Goal: Task Accomplishment & Management: Complete application form

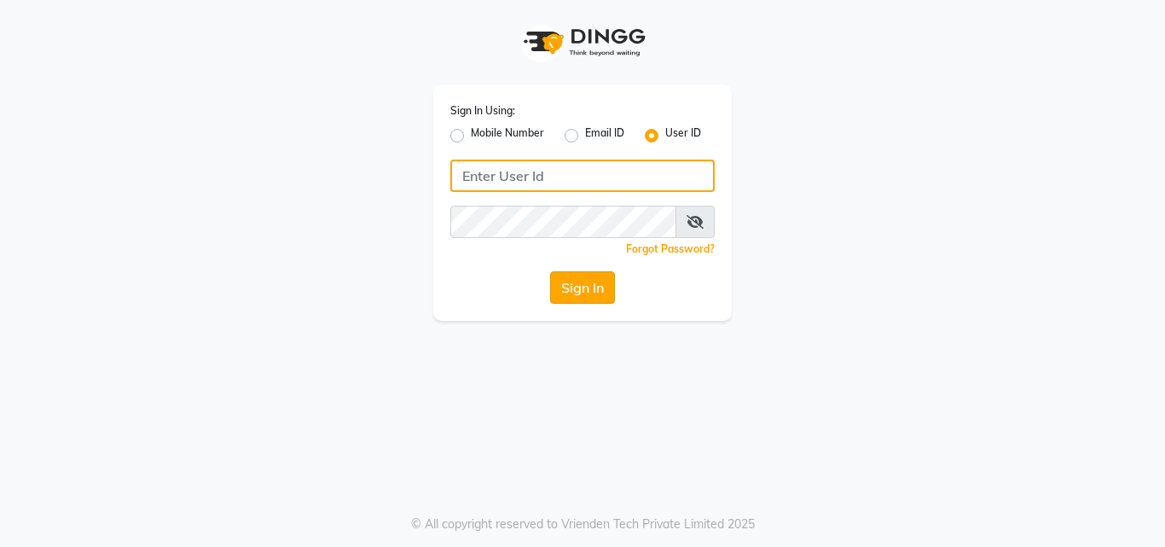
type input "anjali"
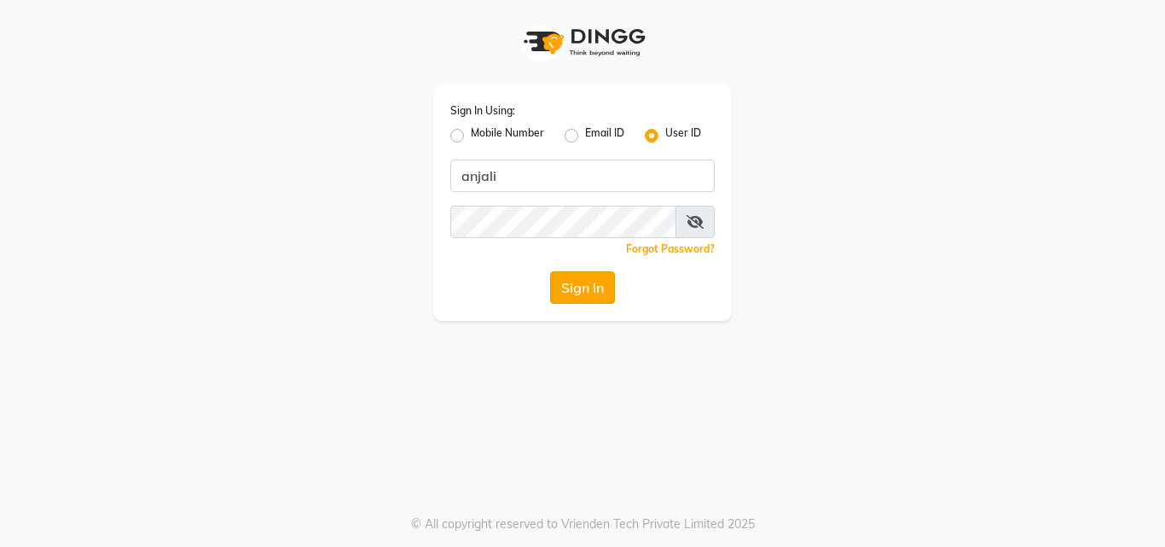
click at [593, 276] on button "Sign In" at bounding box center [582, 287] width 65 height 32
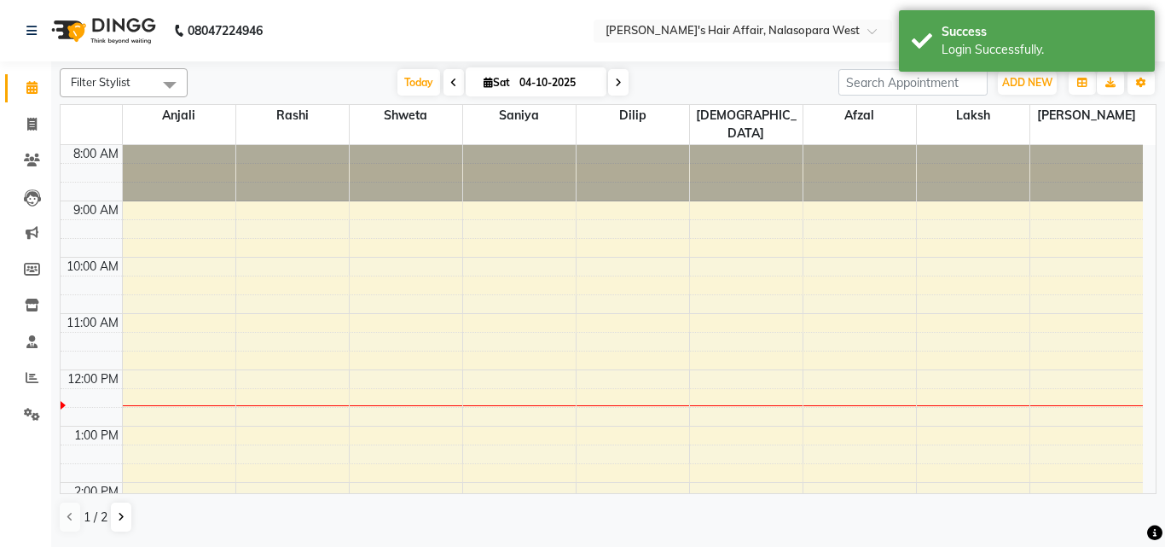
select select "en"
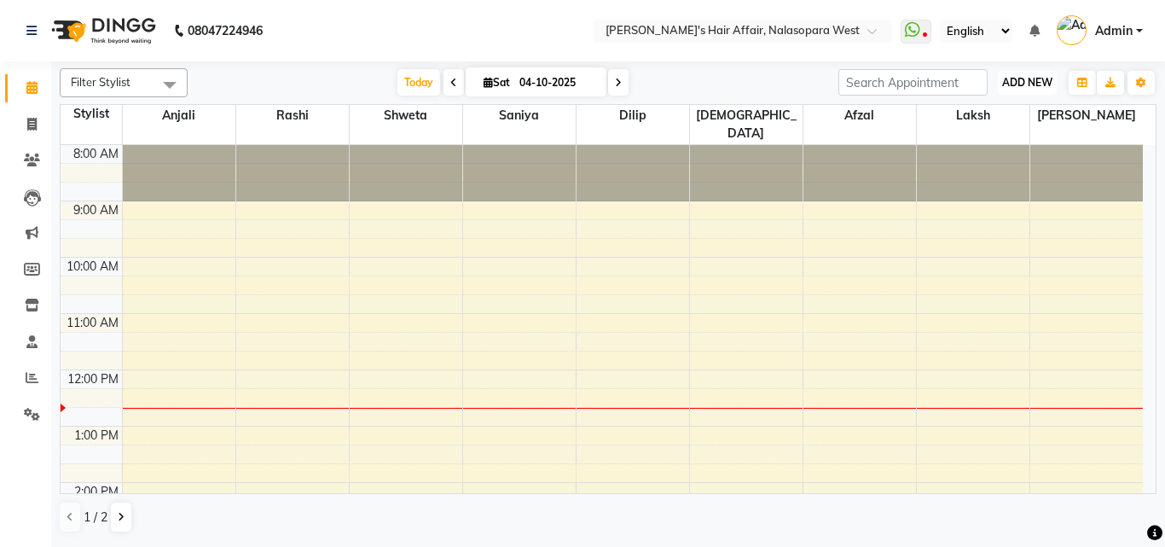
drag, startPoint x: 734, startPoint y: 228, endPoint x: 1024, endPoint y: 82, distance: 324.5
click at [1024, 82] on span "ADD NEW" at bounding box center [1027, 82] width 50 height 13
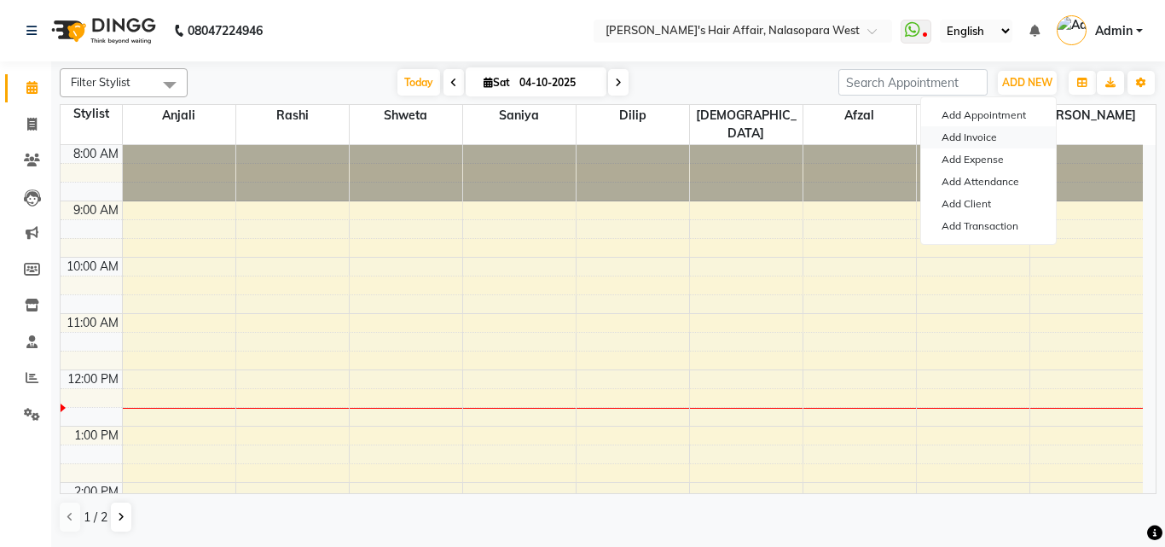
click at [958, 132] on link "Add Invoice" at bounding box center [988, 137] width 135 height 22
select select "service"
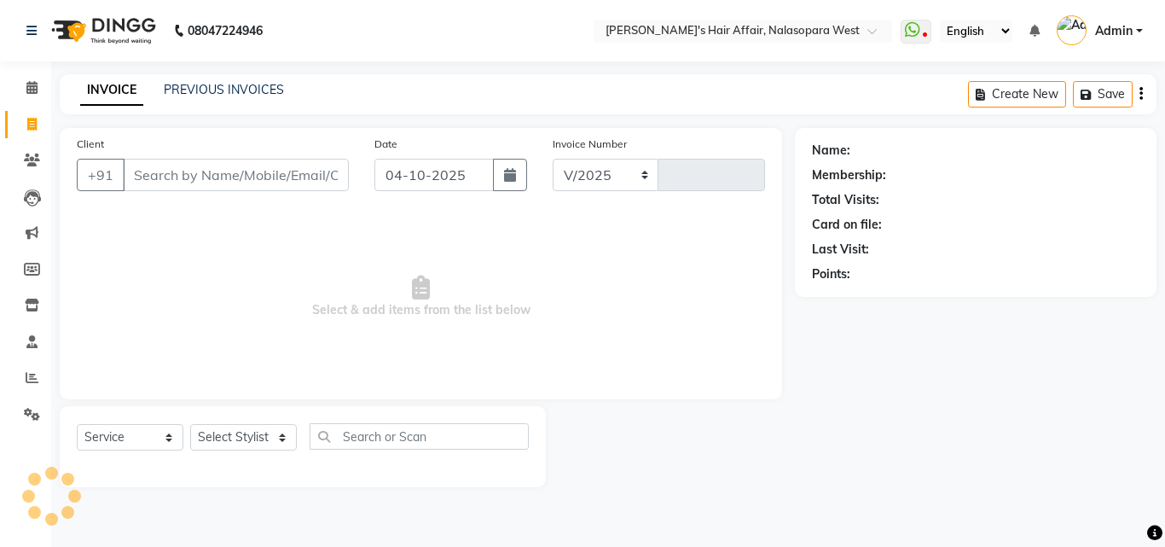
select select "6172"
type input "2026"
click at [188, 86] on link "PREVIOUS INVOICES" at bounding box center [224, 89] width 120 height 15
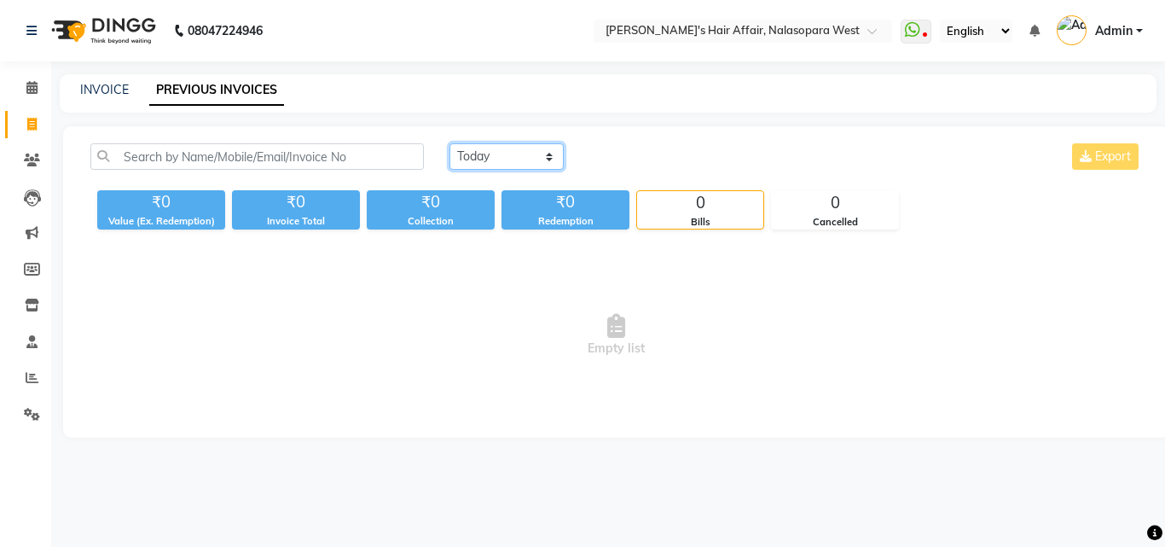
click at [491, 165] on select "[DATE] [DATE] Custom Range" at bounding box center [506, 156] width 114 height 26
select select "[DATE]"
click at [449, 143] on select "[DATE] [DATE] Custom Range" at bounding box center [506, 156] width 114 height 26
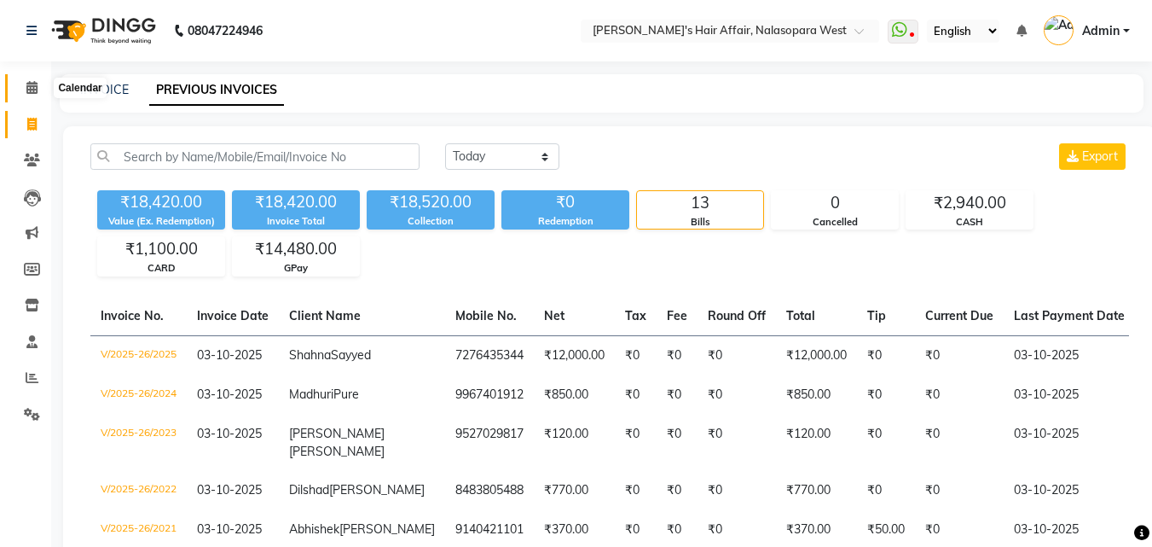
click at [37, 79] on span at bounding box center [32, 88] width 30 height 20
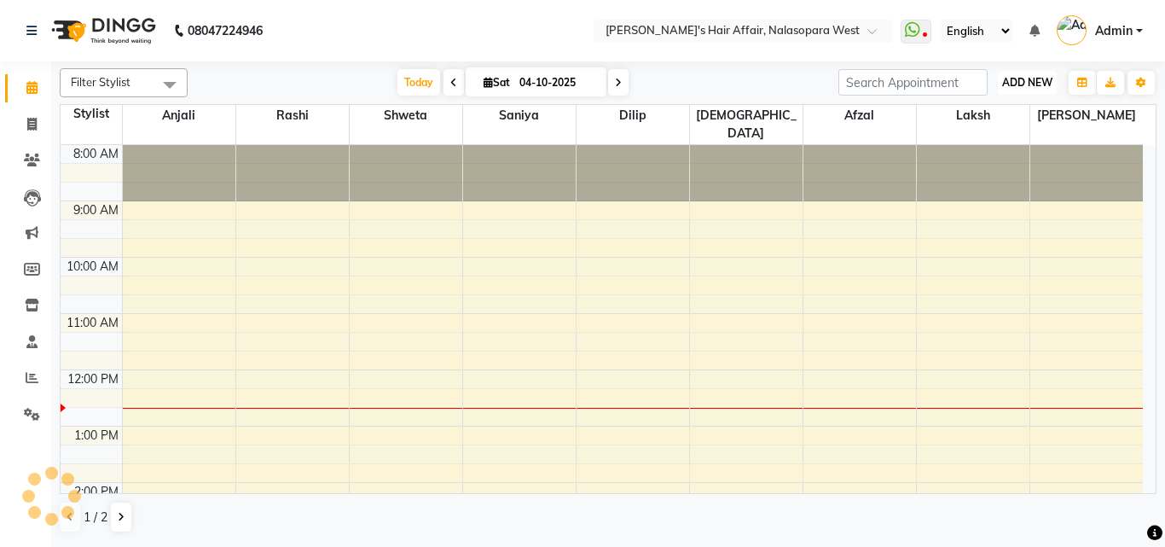
click at [1010, 84] on span "ADD NEW" at bounding box center [1027, 82] width 50 height 13
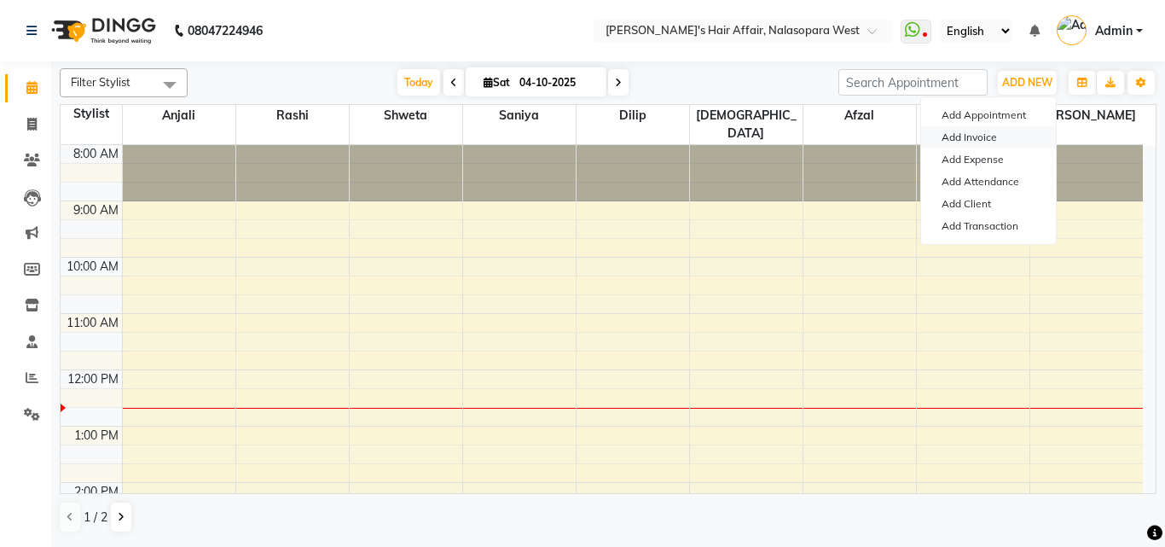
click at [952, 136] on link "Add Invoice" at bounding box center [988, 137] width 135 height 22
select select "6172"
select select "service"
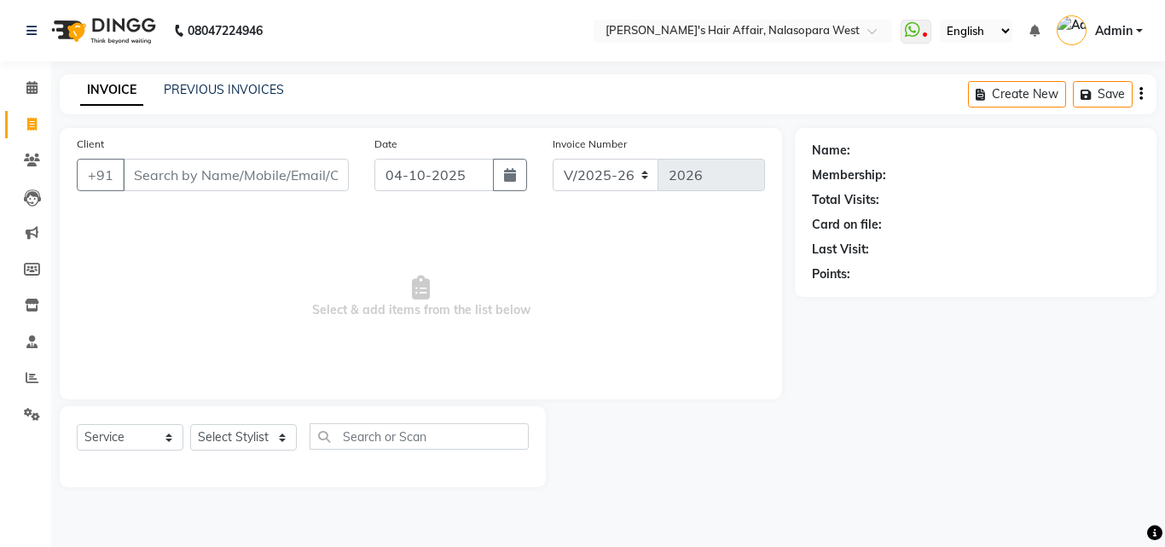
click at [174, 167] on input "Client" at bounding box center [236, 175] width 226 height 32
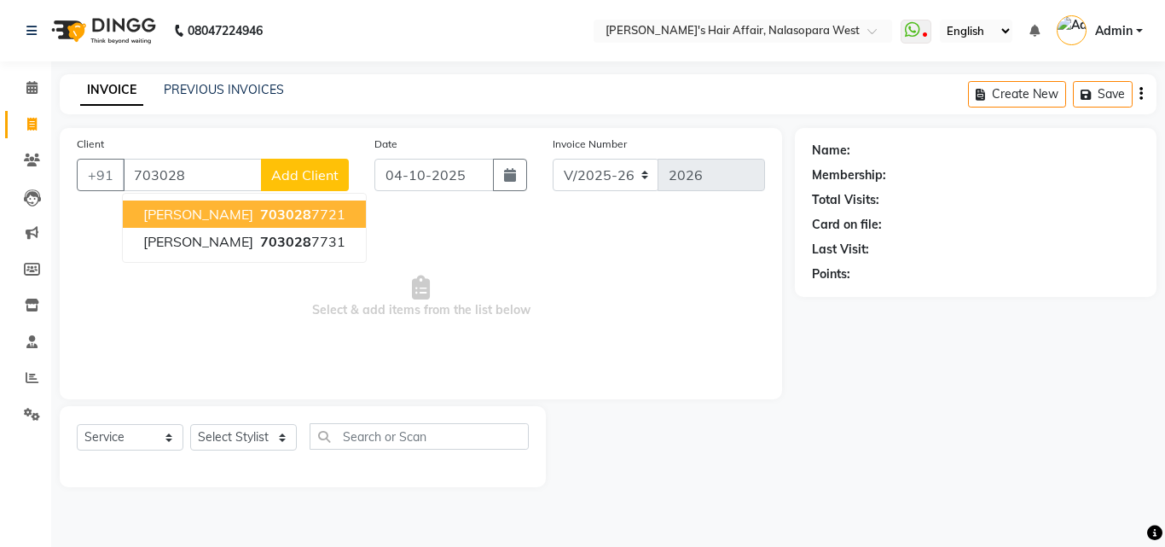
click at [260, 219] on span "703028" at bounding box center [285, 214] width 51 height 17
type input "7030287721"
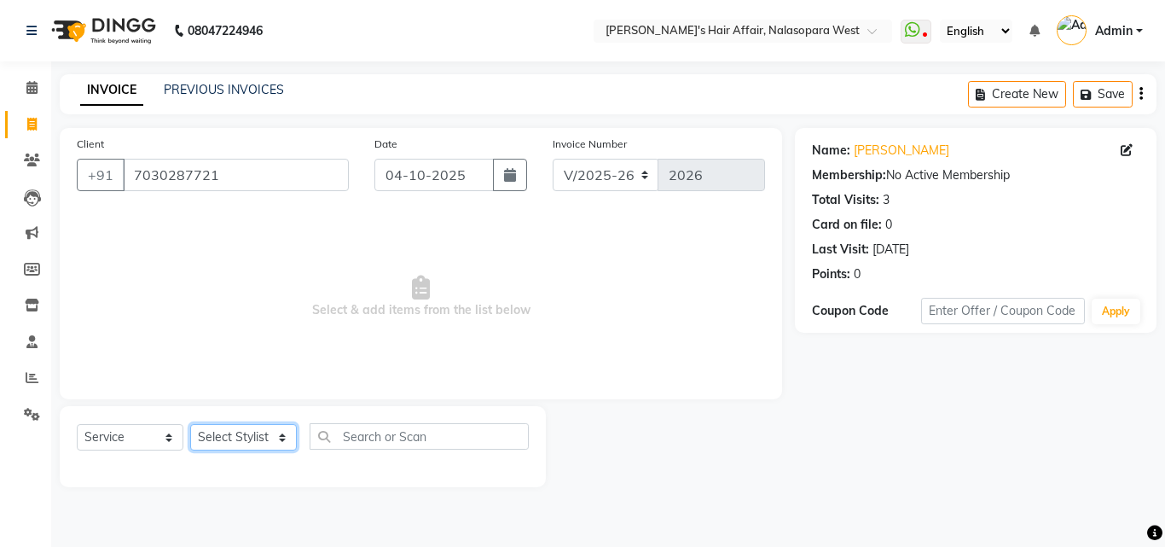
click at [220, 430] on select "Select Stylist [PERSON_NAME] [PERSON_NAME] Hair Affair Laksh [PERSON_NAME] [PER…" at bounding box center [243, 437] width 107 height 26
select select "58051"
click at [190, 424] on select "Select Stylist [PERSON_NAME] [PERSON_NAME] Hair Affair Laksh [PERSON_NAME] [PER…" at bounding box center [243, 437] width 107 height 26
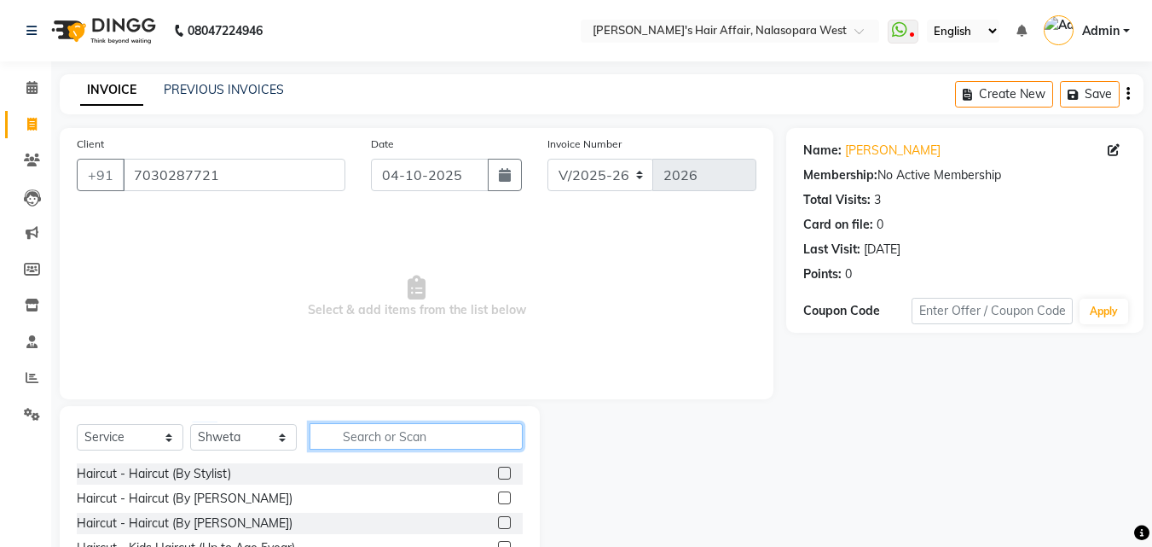
click at [375, 438] on input "text" at bounding box center [416, 436] width 213 height 26
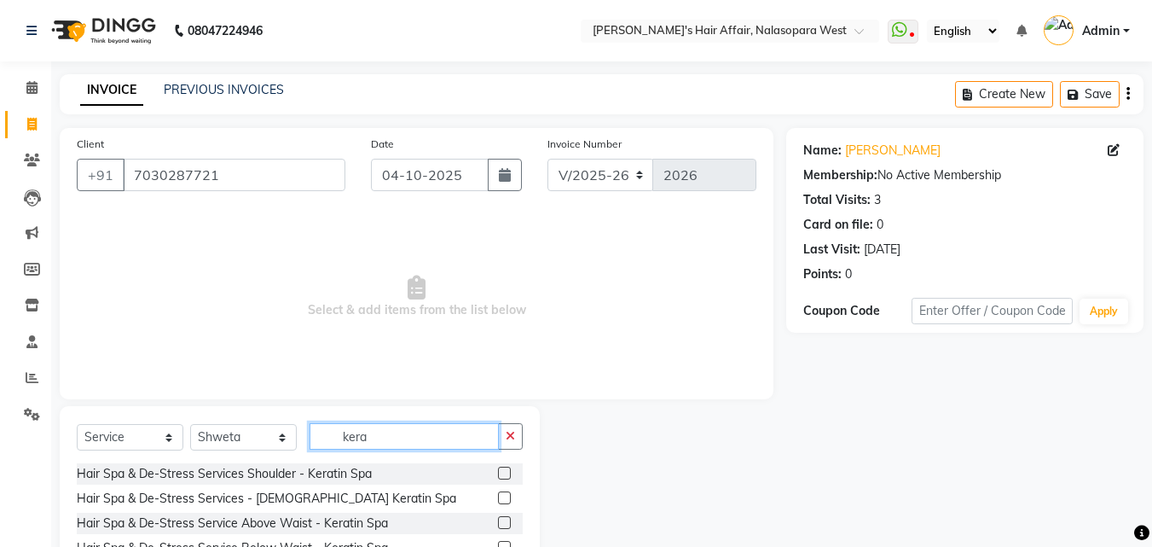
type input "kera"
click at [498, 522] on label at bounding box center [504, 522] width 13 height 13
click at [498, 522] on input "checkbox" at bounding box center [503, 523] width 11 height 11
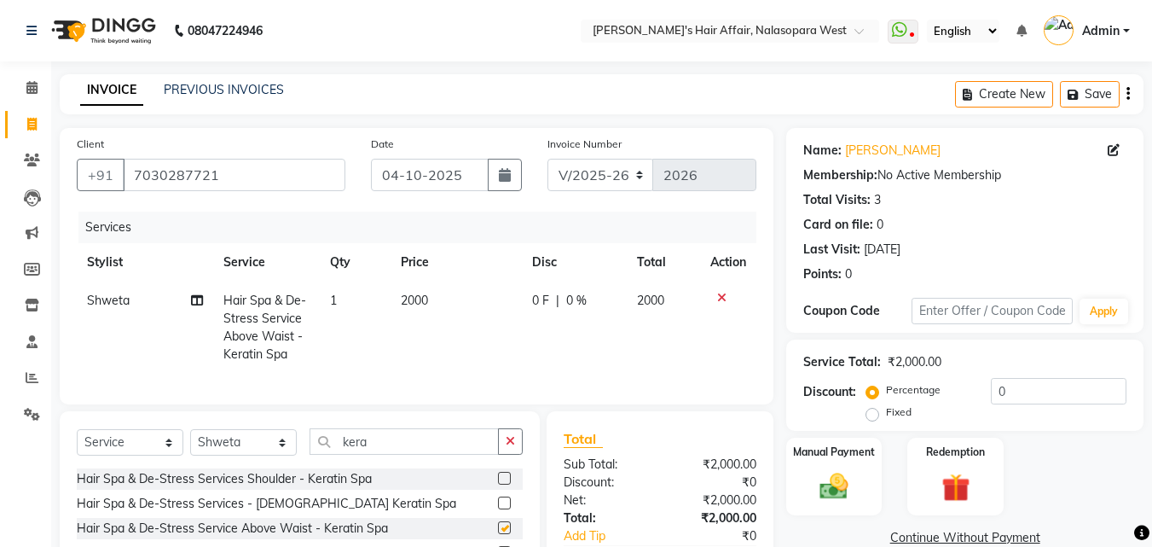
checkbox input "false"
drag, startPoint x: 368, startPoint y: 455, endPoint x: 272, endPoint y: 428, distance: 100.1
click at [272, 428] on div "Select Service Product Membership Package Voucher Prepaid Gift Card Select Styl…" at bounding box center [300, 537] width 480 height 252
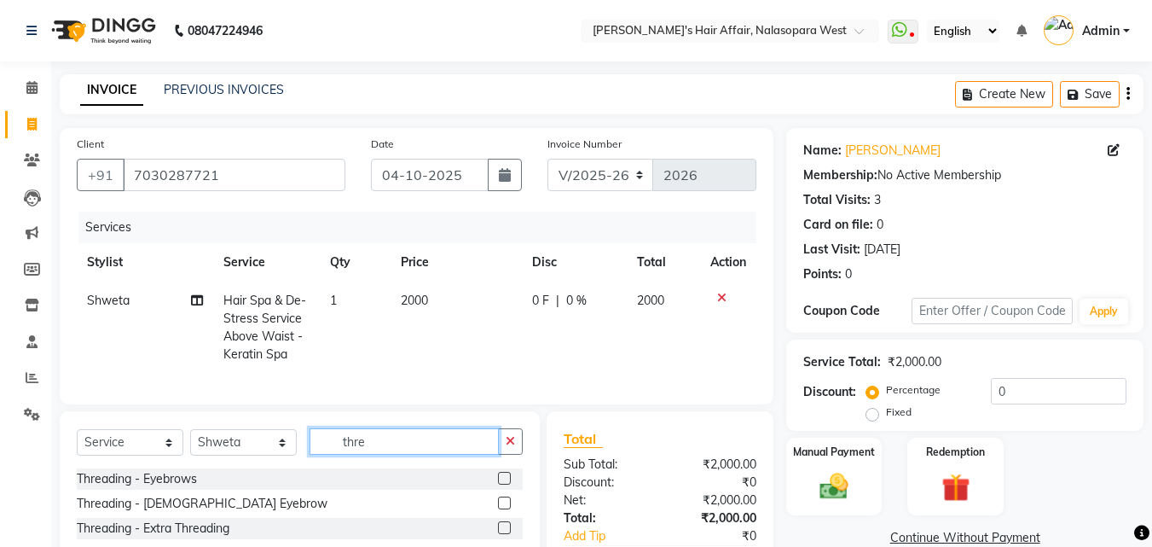
type input "thre"
click at [510, 484] on label at bounding box center [504, 478] width 13 height 13
click at [509, 484] on input "checkbox" at bounding box center [503, 478] width 11 height 11
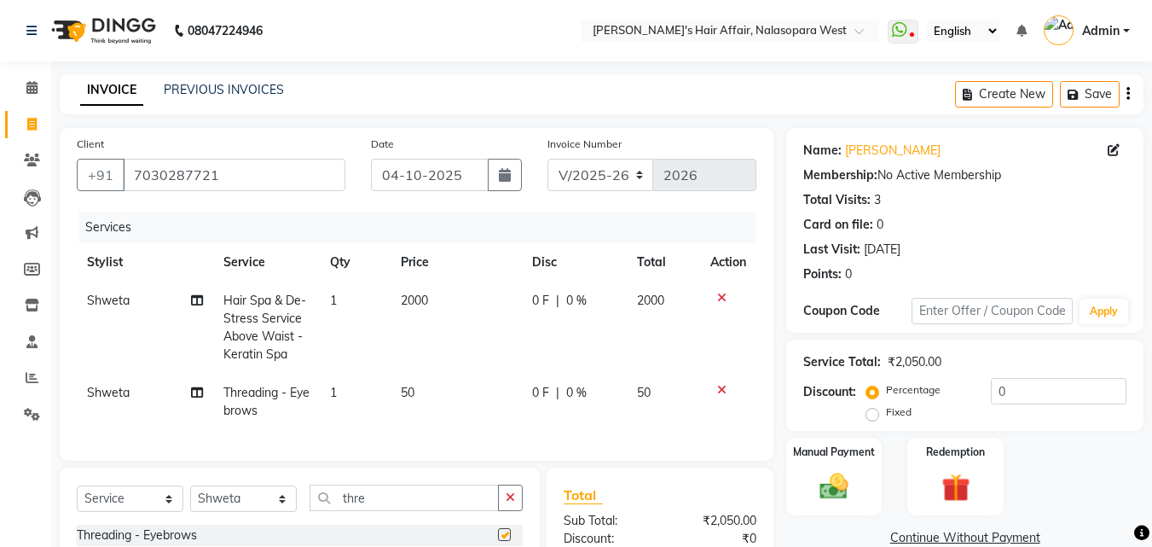
checkbox input "false"
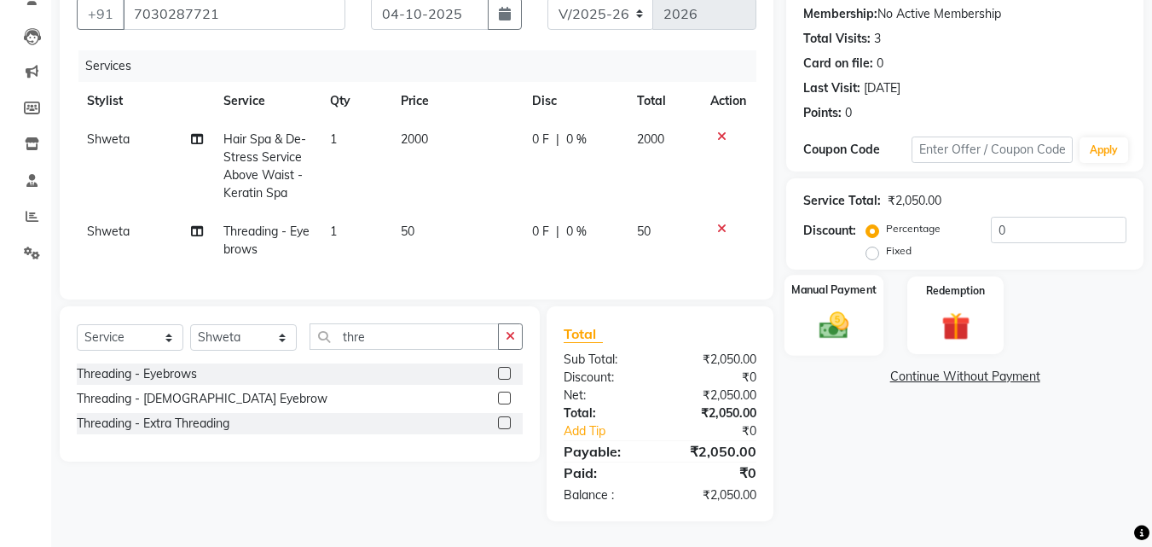
click at [848, 324] on img at bounding box center [834, 325] width 48 height 34
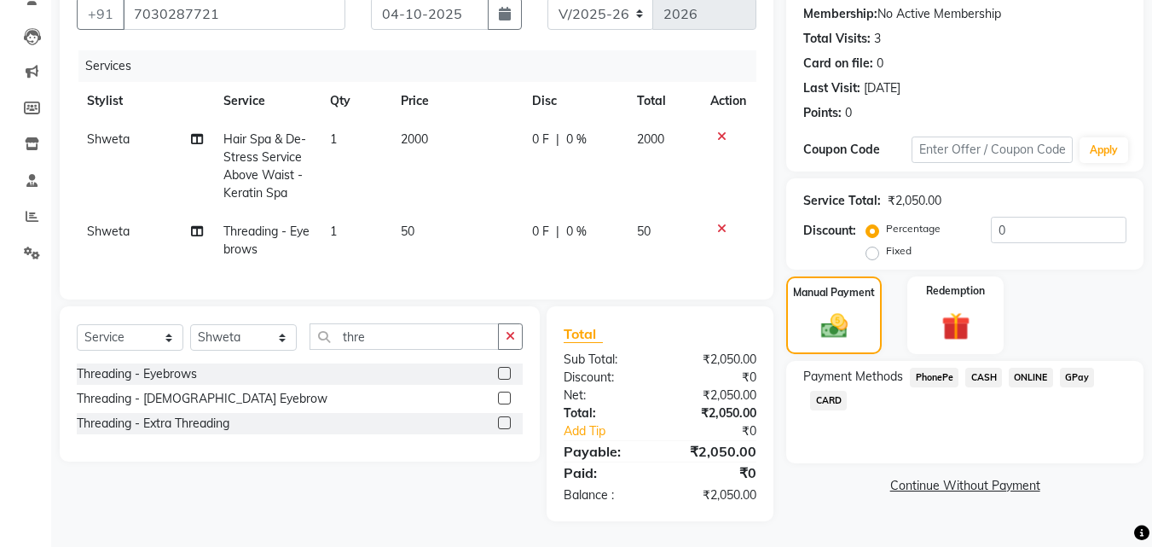
click at [1076, 368] on span "GPay" at bounding box center [1077, 378] width 35 height 20
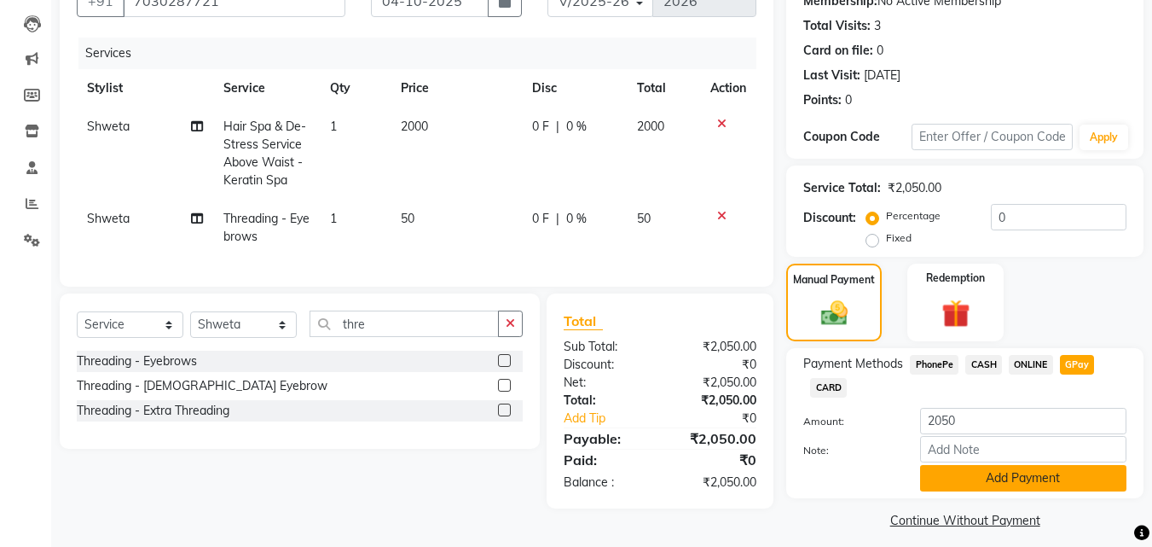
scroll to position [186, 0]
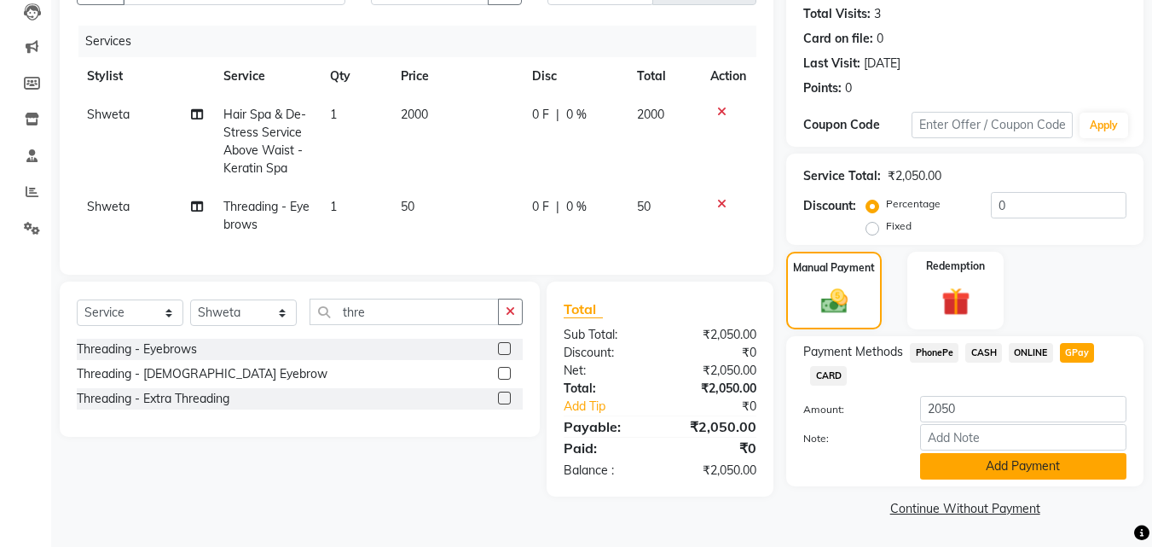
click at [976, 461] on button "Add Payment" at bounding box center [1023, 466] width 206 height 26
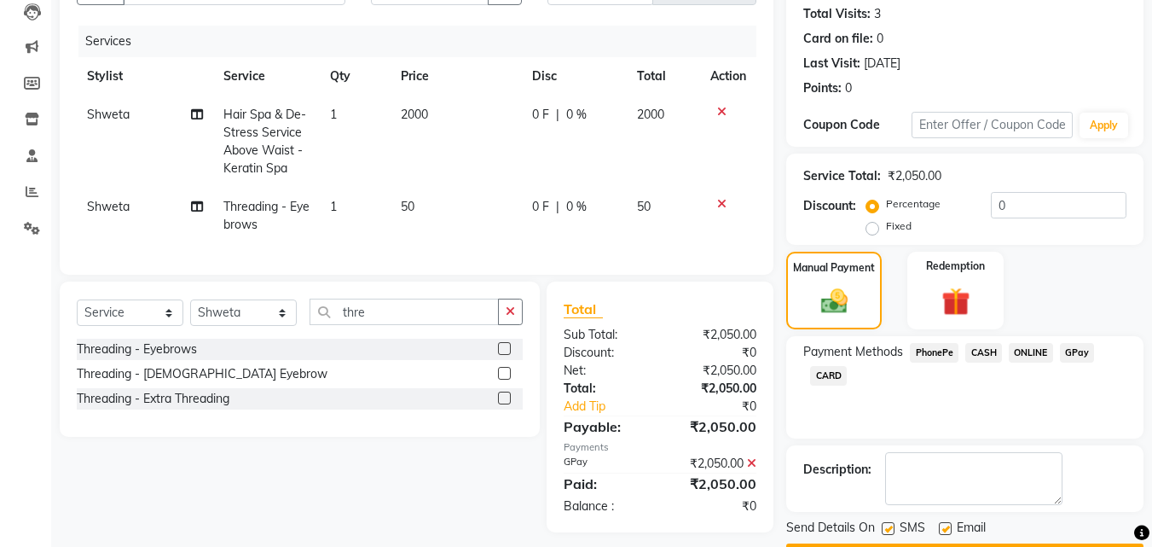
scroll to position [234, 0]
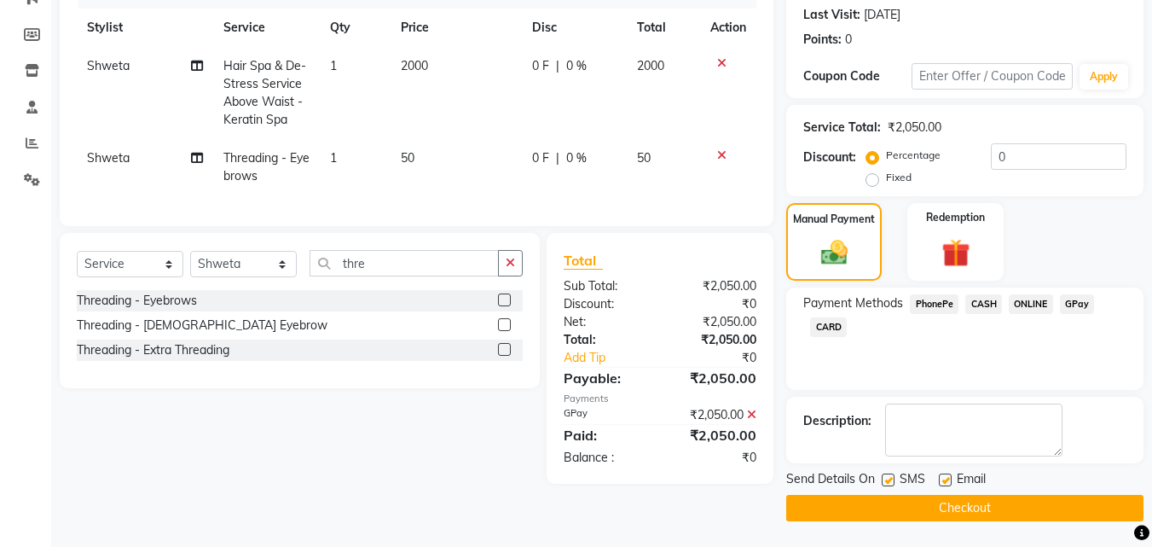
click at [845, 512] on button "Checkout" at bounding box center [964, 508] width 357 height 26
